Goal: Task Accomplishment & Management: Complete application form

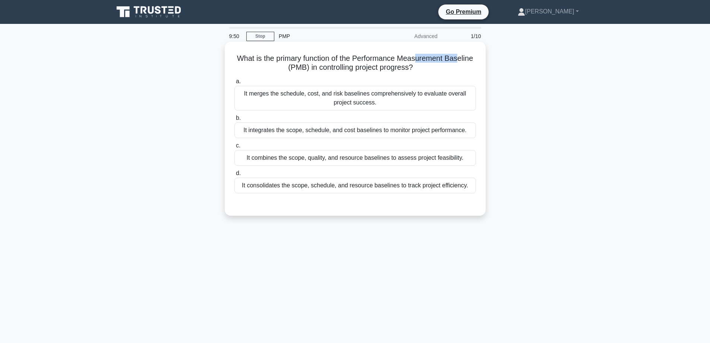
drag, startPoint x: 419, startPoint y: 59, endPoint x: 460, endPoint y: 58, distance: 41.4
click at [460, 58] on h5 "What is the primary function of the Performance Measurement Baseline (PMB) in c…" at bounding box center [355, 63] width 243 height 19
click at [337, 131] on div "It integrates the scope, schedule, and cost baselines to monitor project perfor…" at bounding box center [355, 130] width 242 height 16
click at [234, 120] on input "b. It integrates the scope, schedule, and cost baselines to monitor project per…" at bounding box center [234, 118] width 0 height 5
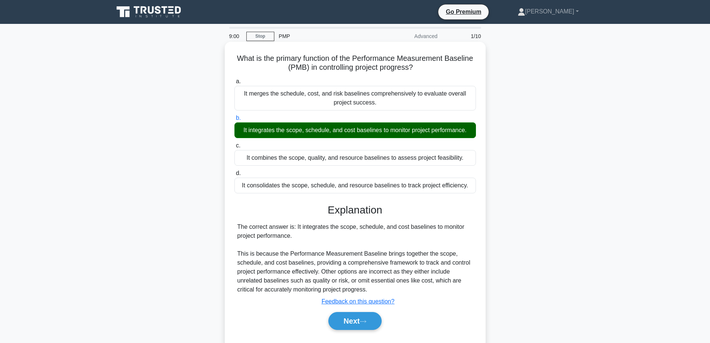
drag, startPoint x: 233, startPoint y: 59, endPoint x: 419, endPoint y: 67, distance: 185.8
click at [419, 67] on h5 "What is the primary function of the Performance Measurement Baseline (PMB) in c…" at bounding box center [355, 63] width 243 height 19
copy h5 "What is the primary function of the Performance Measurement Baseline (PMB) in c…"
drag, startPoint x: 236, startPoint y: 129, endPoint x: 471, endPoint y: 127, distance: 234.8
click at [471, 127] on div "It integrates the scope, schedule, and cost baselines to monitor project perfor…" at bounding box center [355, 130] width 242 height 16
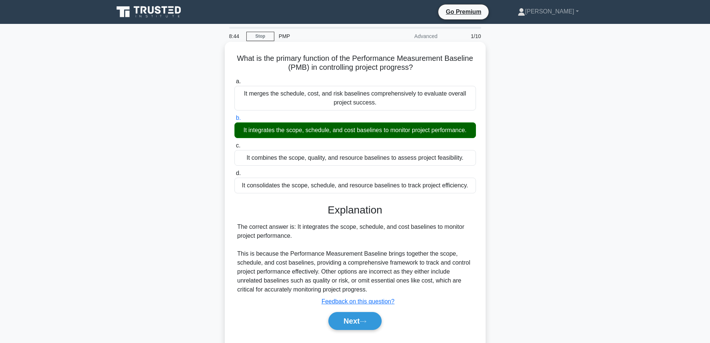
copy div "It integrates the scope, schedule, and cost baselines to monitor project perfor…"
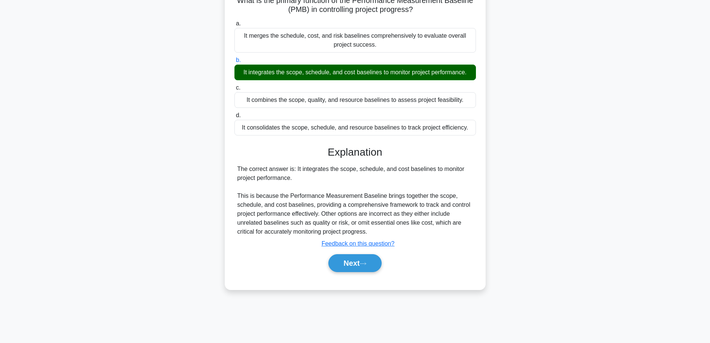
scroll to position [60, 0]
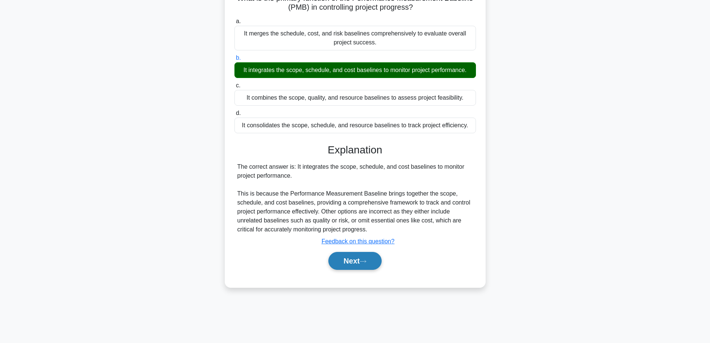
click at [351, 265] on button "Next" at bounding box center [354, 261] width 53 height 18
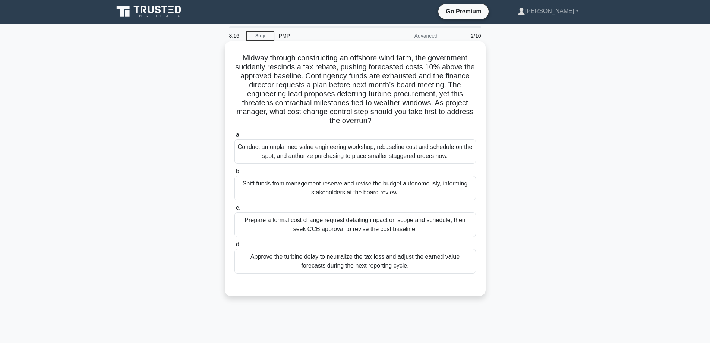
scroll to position [0, 0]
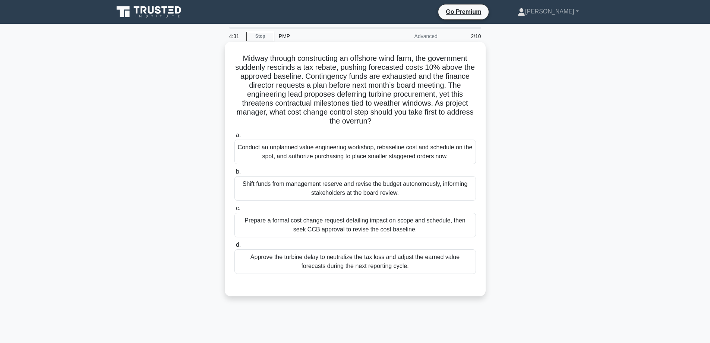
click at [353, 225] on div "Prepare a formal cost change request detailing impact on scope and schedule, th…" at bounding box center [355, 224] width 242 height 25
click at [234, 211] on input "c. Prepare a formal cost change request detailing impact on scope and schedule,…" at bounding box center [234, 208] width 0 height 5
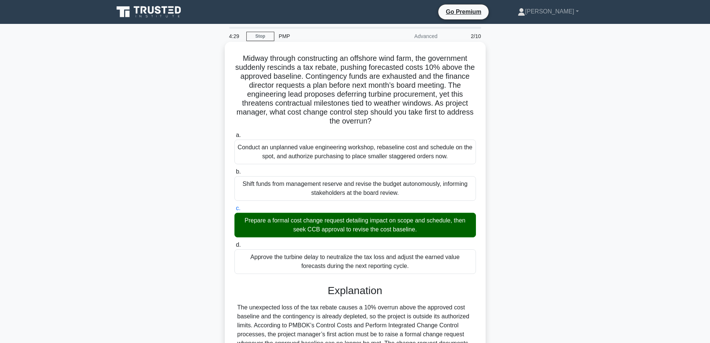
scroll to position [153, 0]
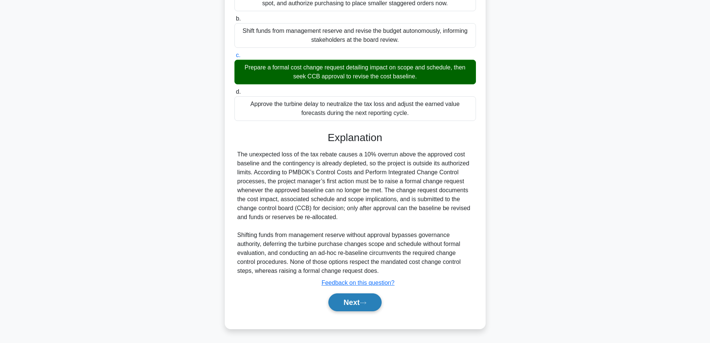
click at [357, 295] on button "Next" at bounding box center [354, 302] width 53 height 18
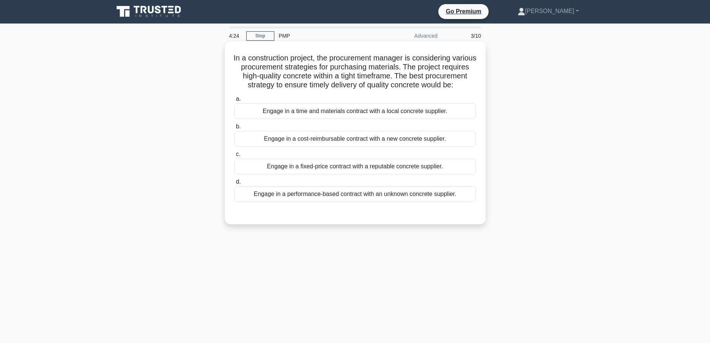
scroll to position [0, 0]
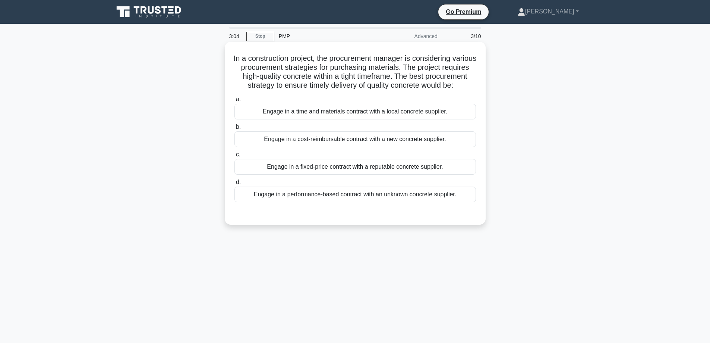
click at [416, 174] on div "Engage in a fixed-price contract with a reputable concrete supplier." at bounding box center [355, 167] width 242 height 16
click at [234, 157] on input "c. Engage in a fixed-price contract with a reputable concrete supplier." at bounding box center [234, 154] width 0 height 5
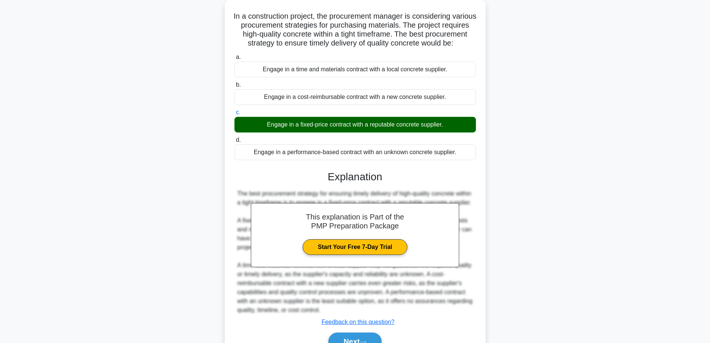
scroll to position [100, 0]
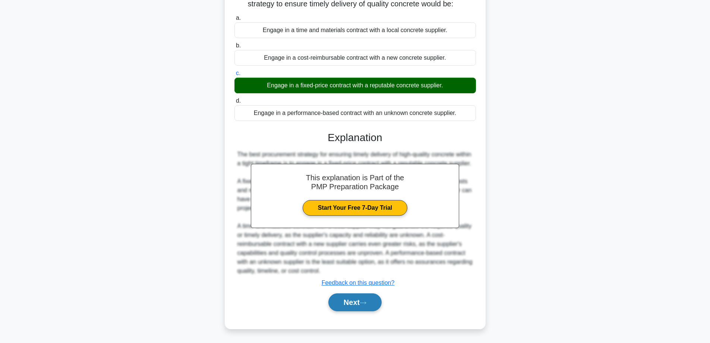
click at [352, 306] on button "Next" at bounding box center [354, 302] width 53 height 18
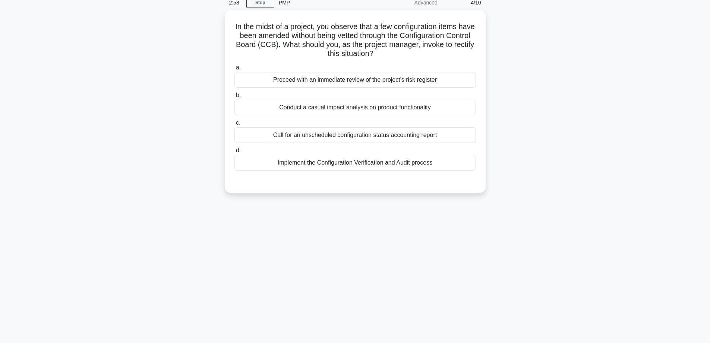
scroll to position [0, 0]
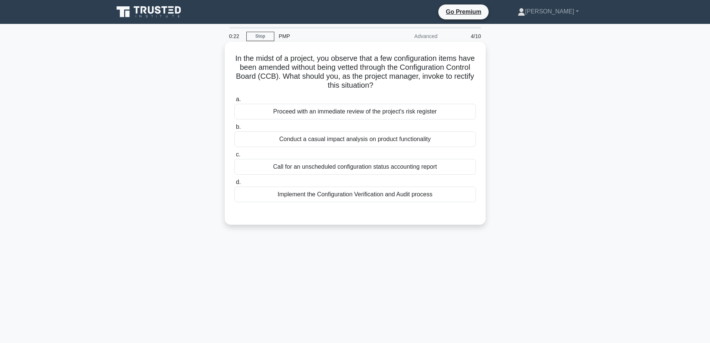
click at [354, 198] on div "Implement the Configuration Verification and Audit process" at bounding box center [355, 194] width 242 height 16
click at [234, 184] on input "d. Implement the Configuration Verification and Audit process" at bounding box center [234, 182] width 0 height 5
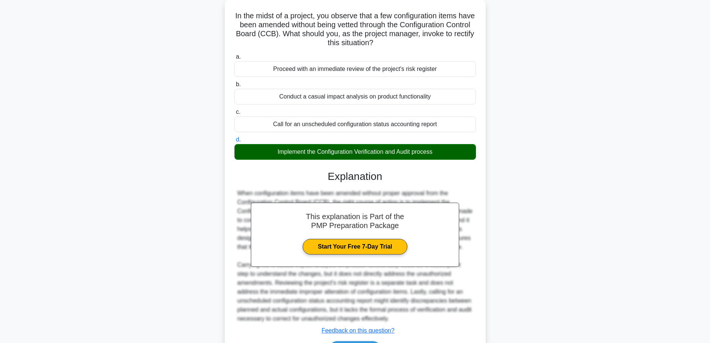
scroll to position [91, 0]
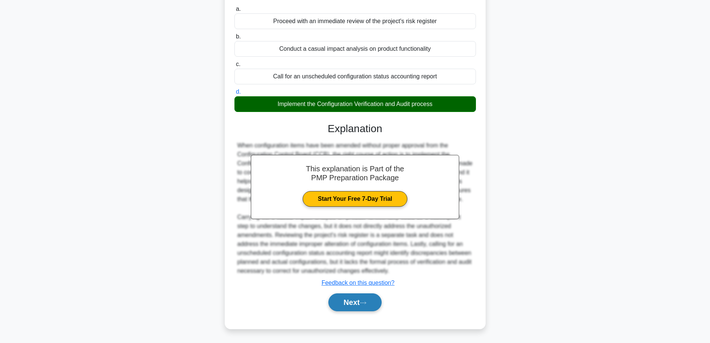
click at [350, 304] on button "Next" at bounding box center [354, 302] width 53 height 18
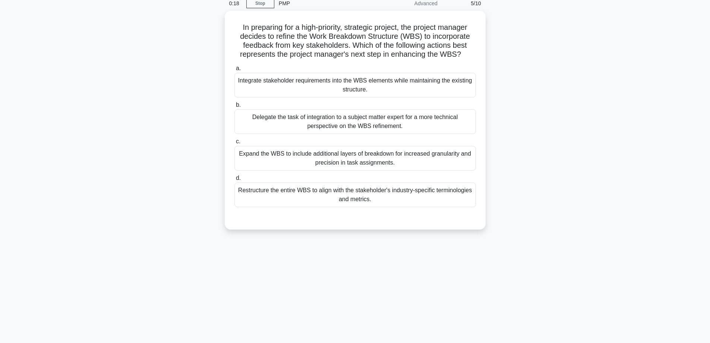
scroll to position [0, 0]
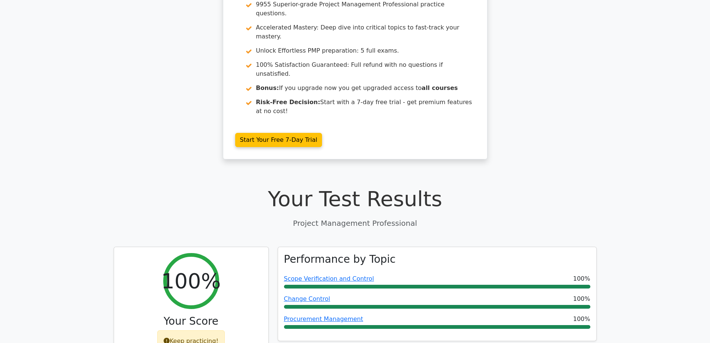
scroll to position [112, 0]
